Goal: Transaction & Acquisition: Purchase product/service

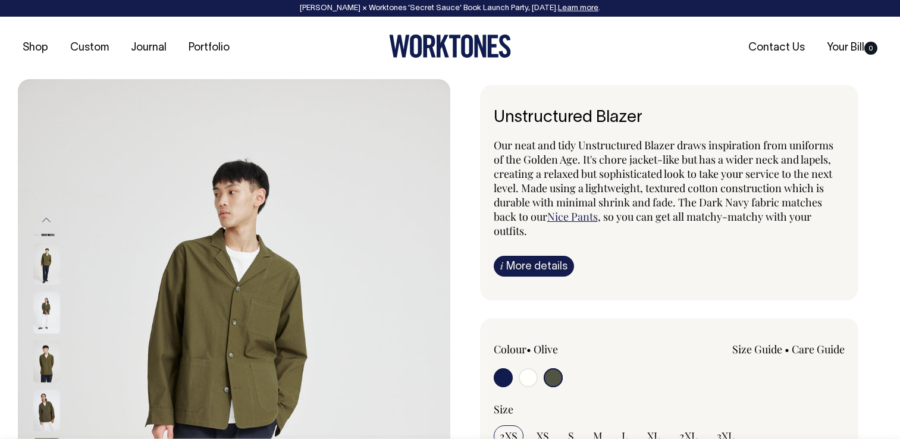
select select "Olive"
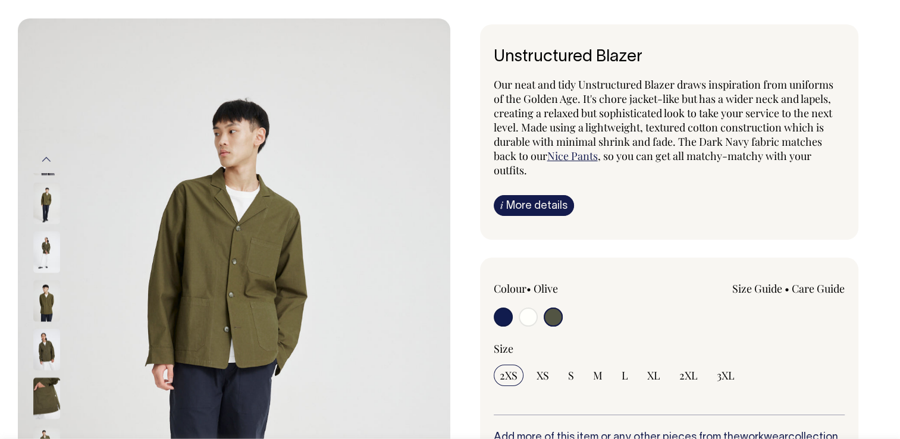
scroll to position [61, 0]
click at [531, 315] on input "radio" at bounding box center [527, 316] width 19 height 19
radio input "true"
radio input "false"
radio input "true"
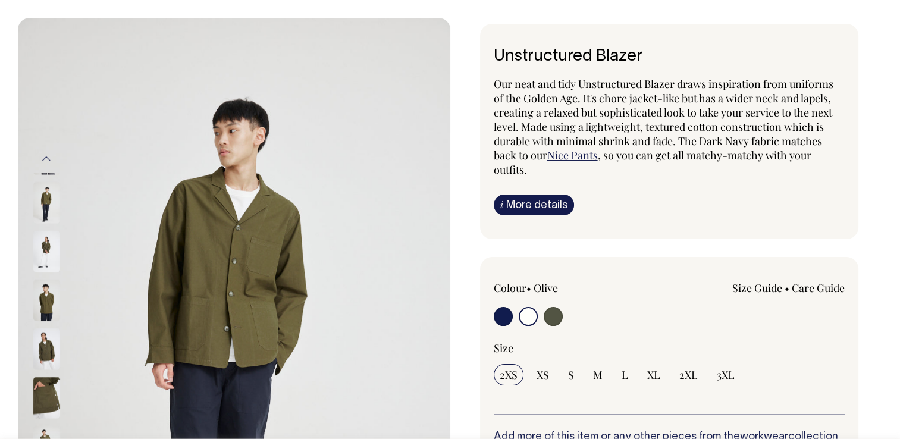
select select "Off-White"
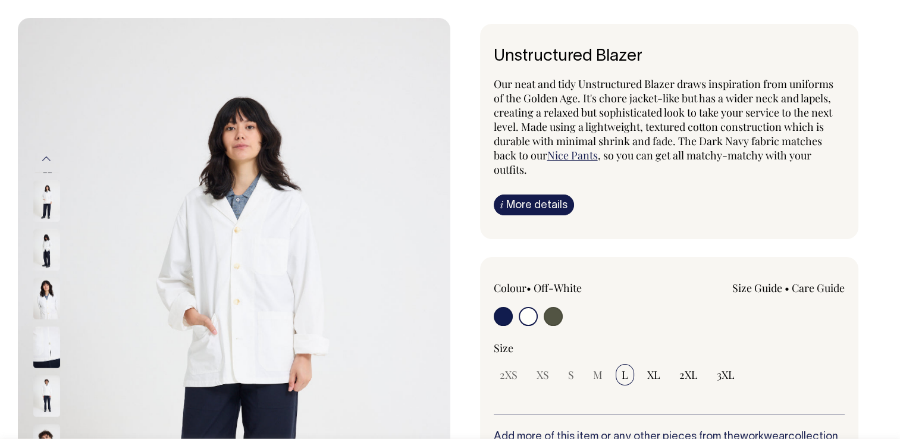
click at [497, 317] on input "radio" at bounding box center [502, 316] width 19 height 19
radio input "true"
select select "Dark Navy"
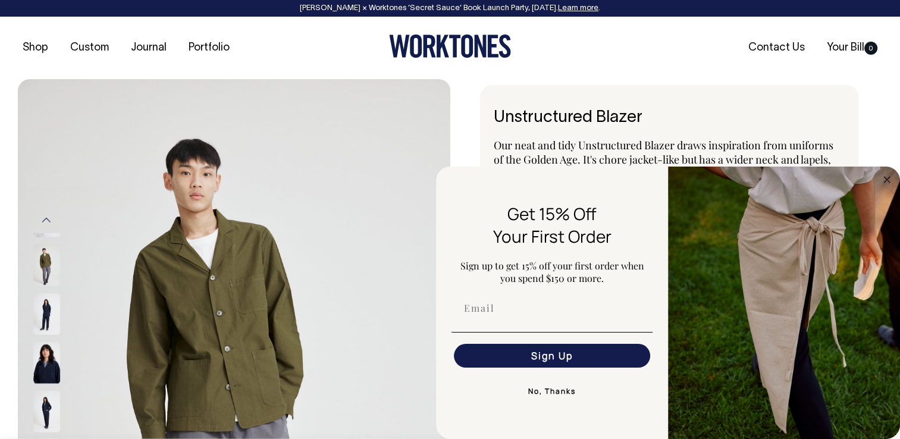
click at [269, 282] on img at bounding box center [234, 403] width 432 height 649
click at [103, 50] on link "Custom" at bounding box center [89, 48] width 48 height 20
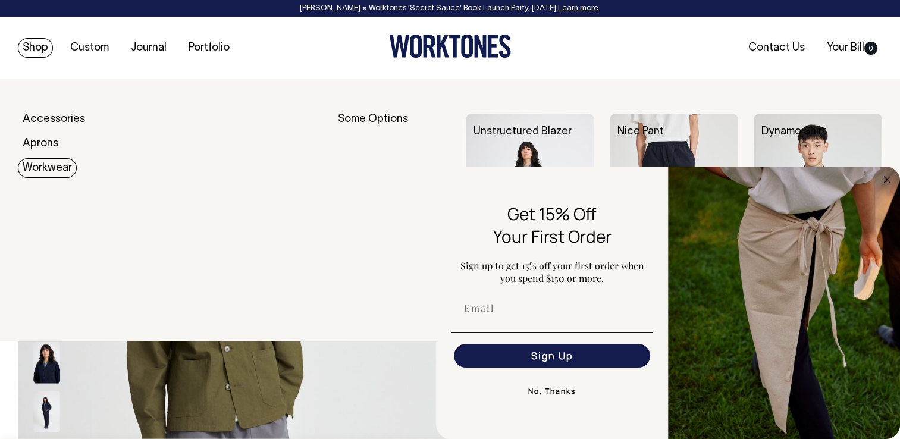
click at [51, 160] on link "Workwear" at bounding box center [47, 168] width 59 height 20
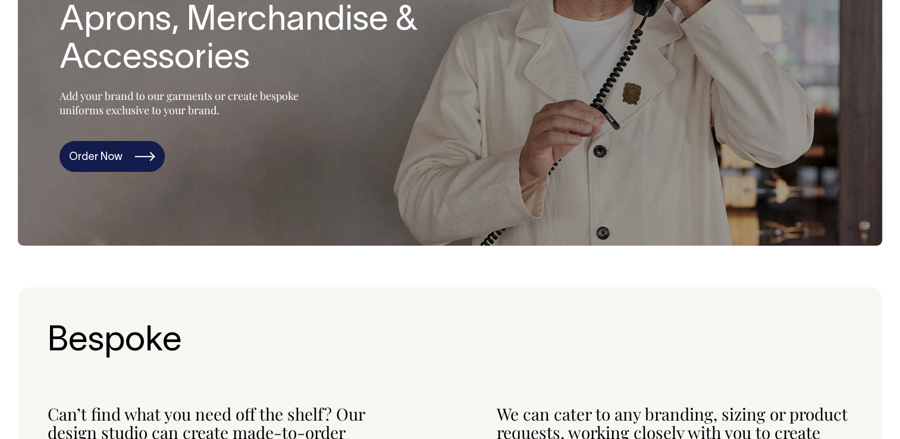
click at [136, 162] on link "Order Now" at bounding box center [111, 156] width 105 height 31
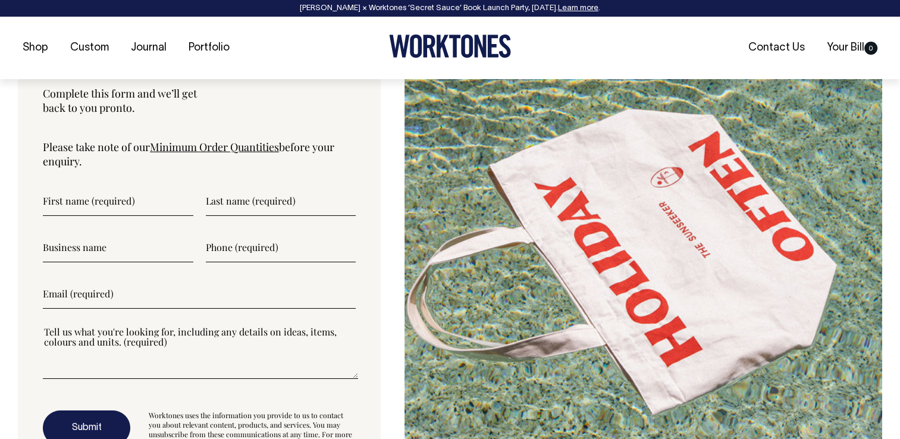
scroll to position [3926, 0]
click at [246, 149] on link "Minimum Order Quantities" at bounding box center [214, 146] width 129 height 14
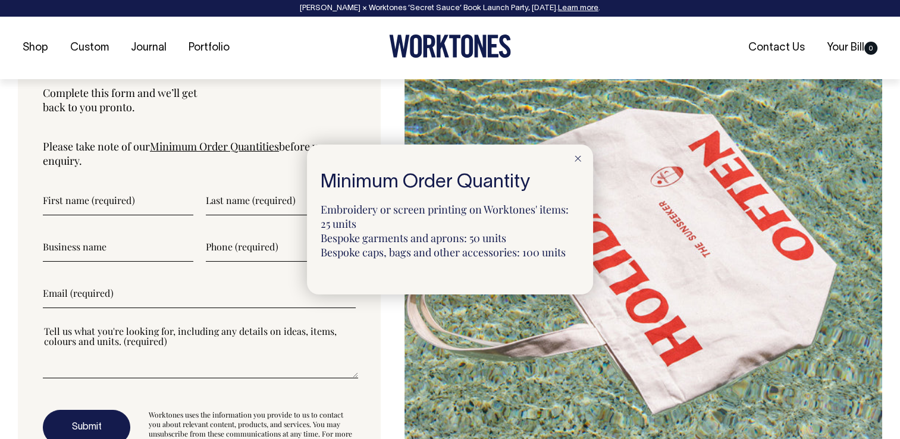
click at [578, 160] on line at bounding box center [577, 158] width 5 height 5
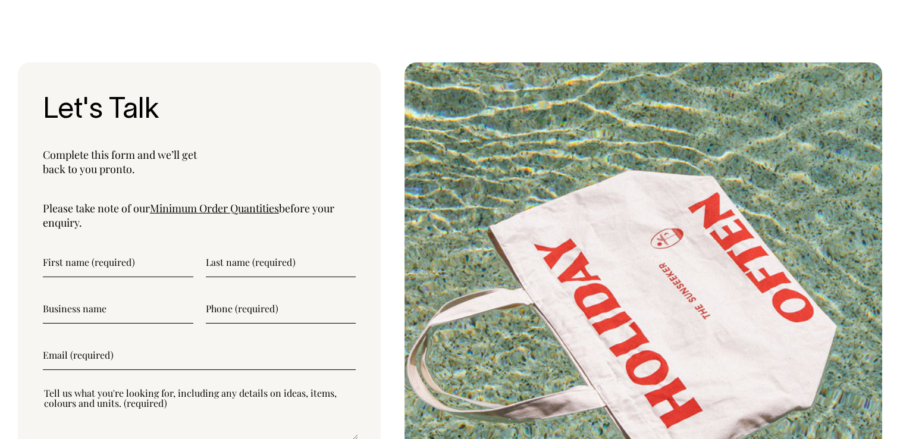
scroll to position [3863, 0]
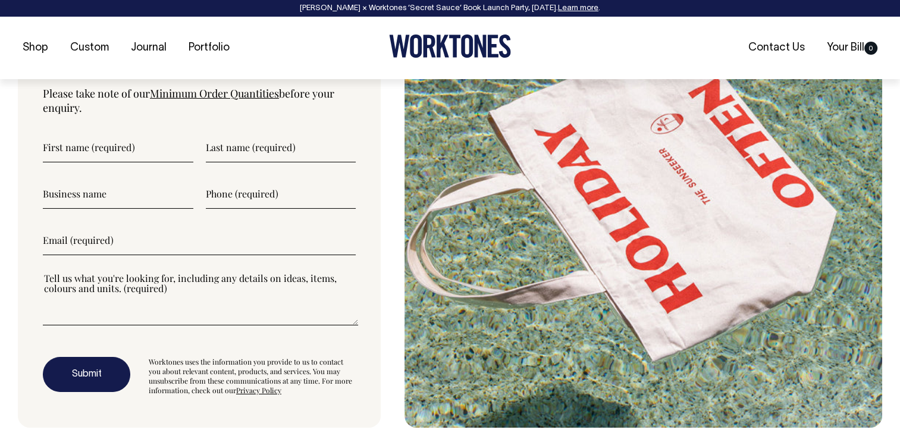
click at [158, 332] on div at bounding box center [199, 306] width 313 height 68
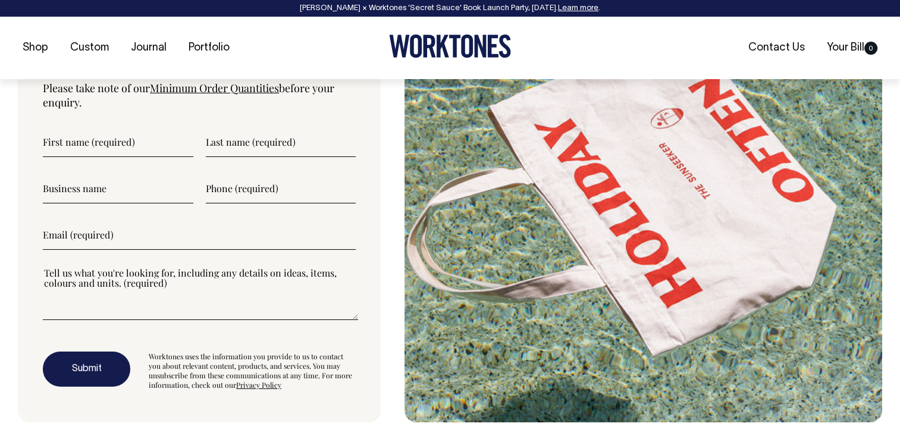
drag, startPoint x: 176, startPoint y: 310, endPoint x: 191, endPoint y: 303, distance: 17.0
click at [177, 310] on textarea"] at bounding box center [200, 293] width 315 height 54
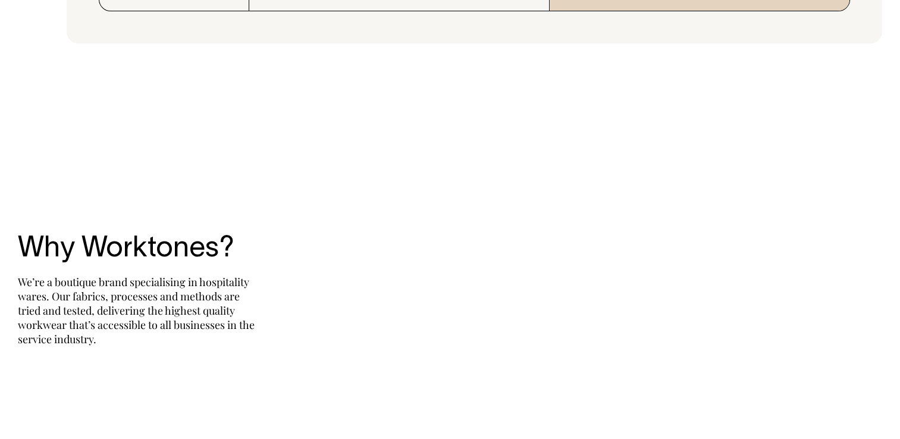
scroll to position [2350, 0]
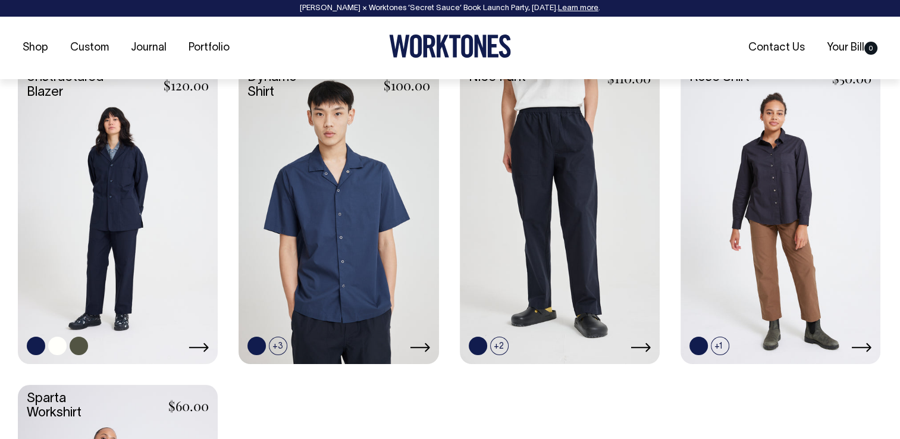
scroll to position [528, 0]
click at [81, 349] on link at bounding box center [79, 345] width 18 height 18
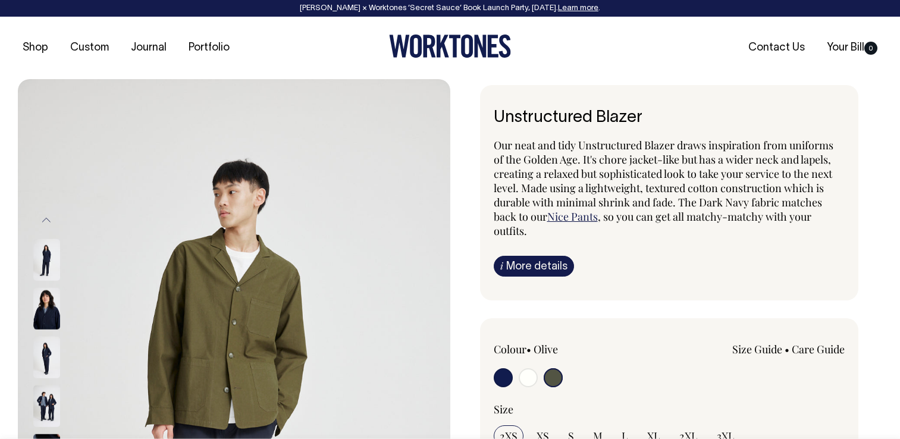
select select "Olive"
